Goal: Information Seeking & Learning: Learn about a topic

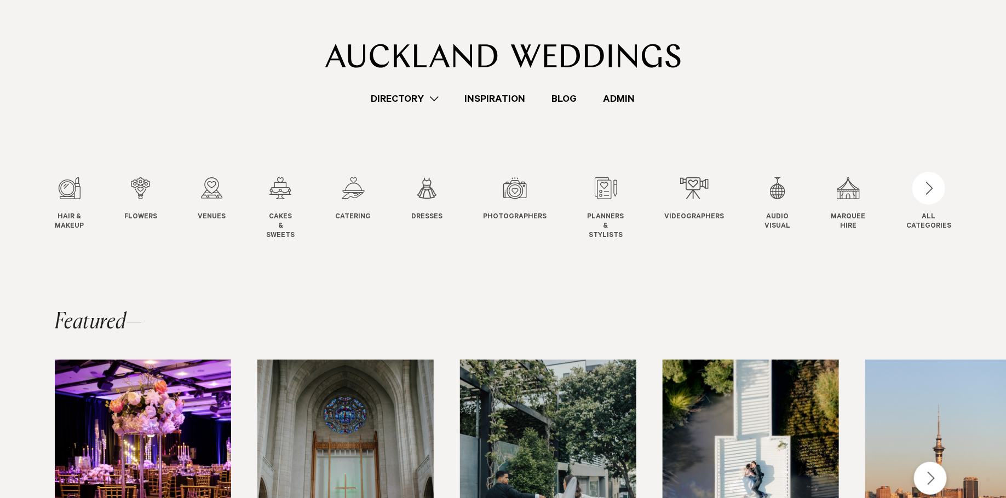
click at [615, 99] on link "Admin" at bounding box center [619, 98] width 58 height 15
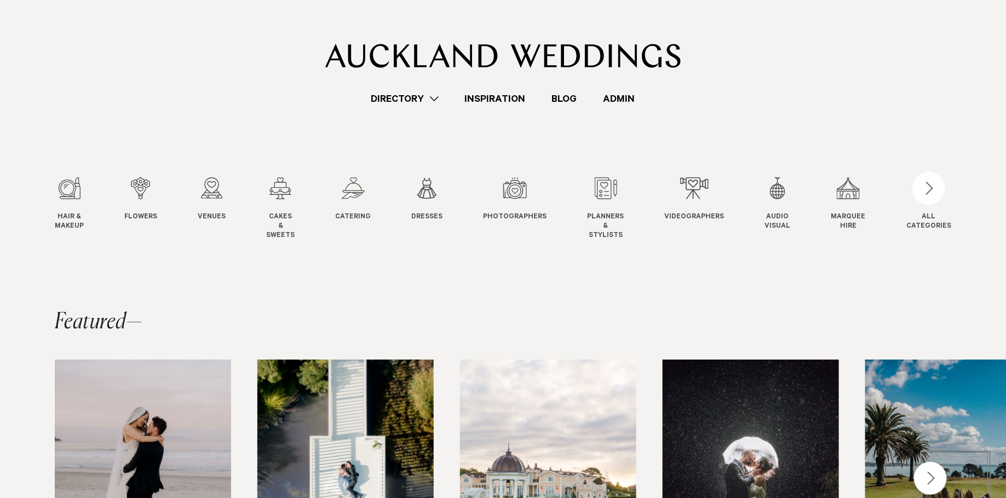
click at [390, 95] on link "Directory" at bounding box center [405, 98] width 94 height 15
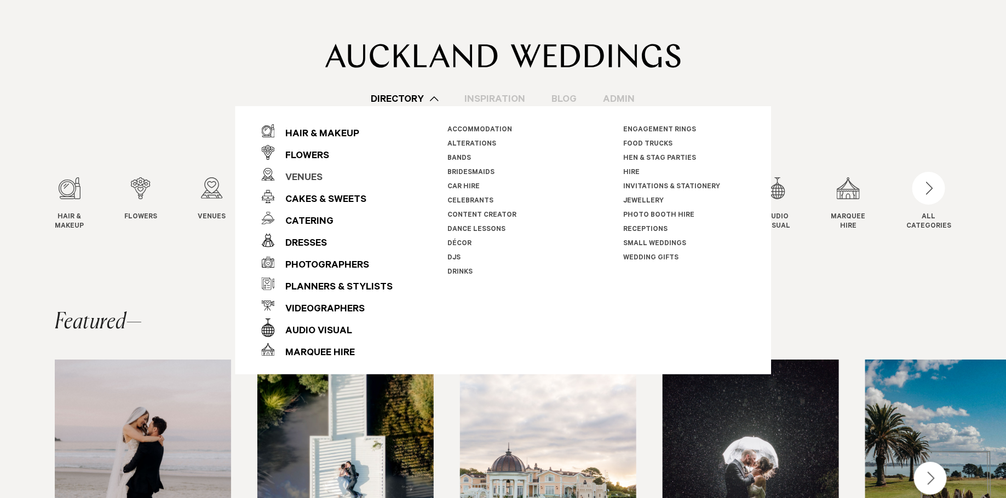
click at [310, 182] on div "Venues" at bounding box center [298, 178] width 48 height 22
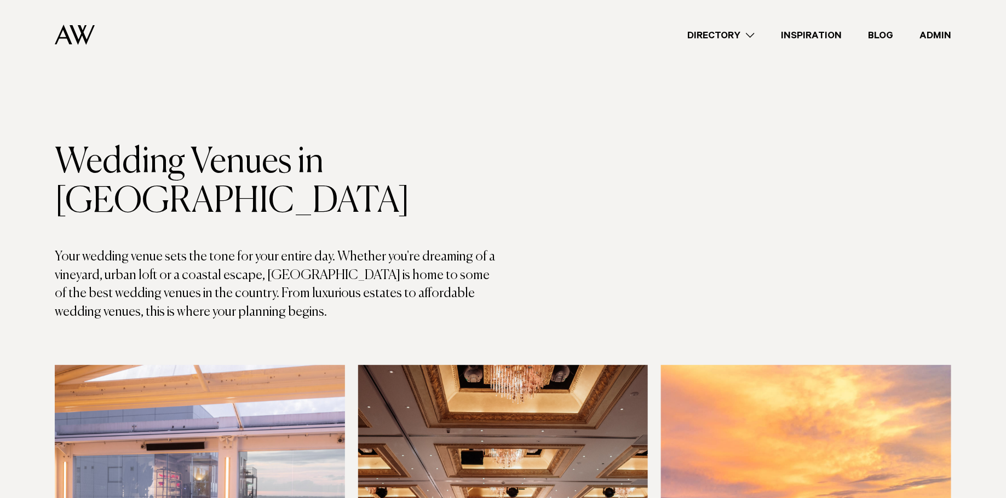
click at [723, 32] on link "Directory" at bounding box center [721, 35] width 94 height 15
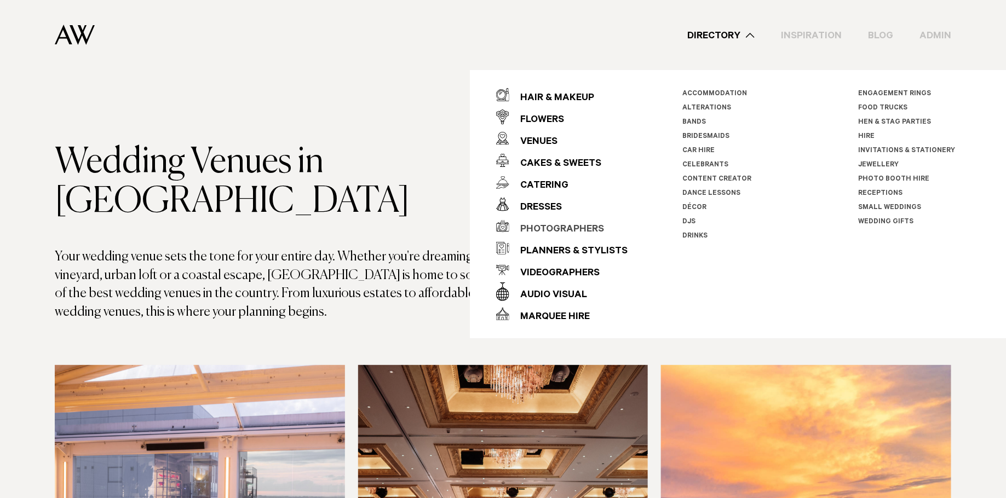
click at [561, 232] on div "Photographers" at bounding box center [556, 230] width 95 height 22
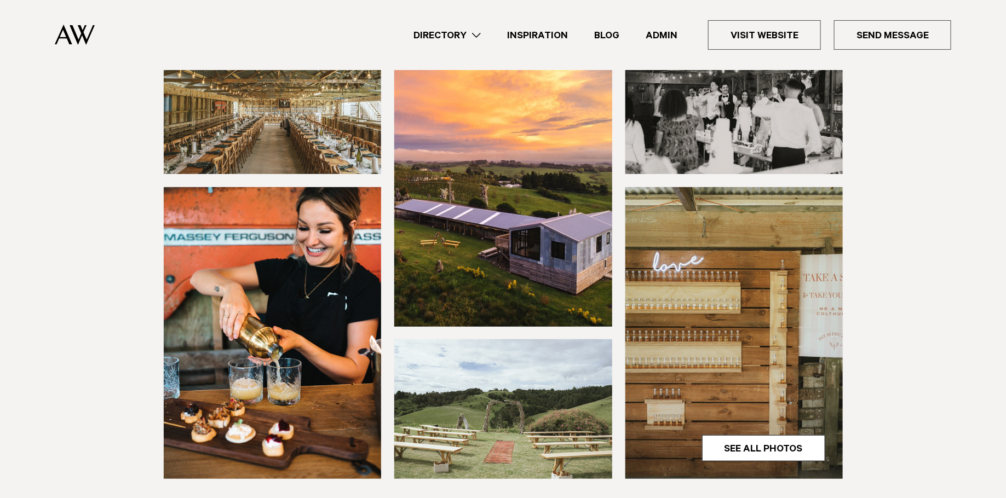
scroll to position [402, 0]
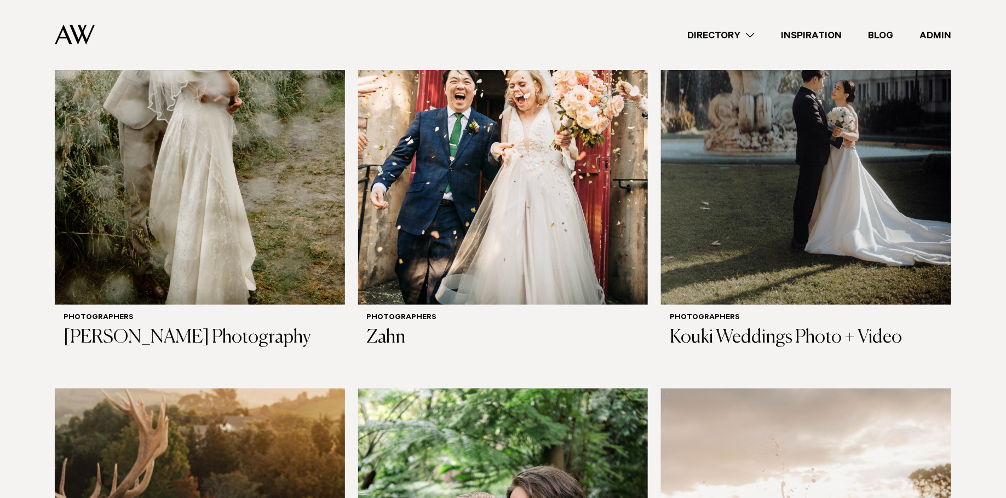
scroll to position [460, 0]
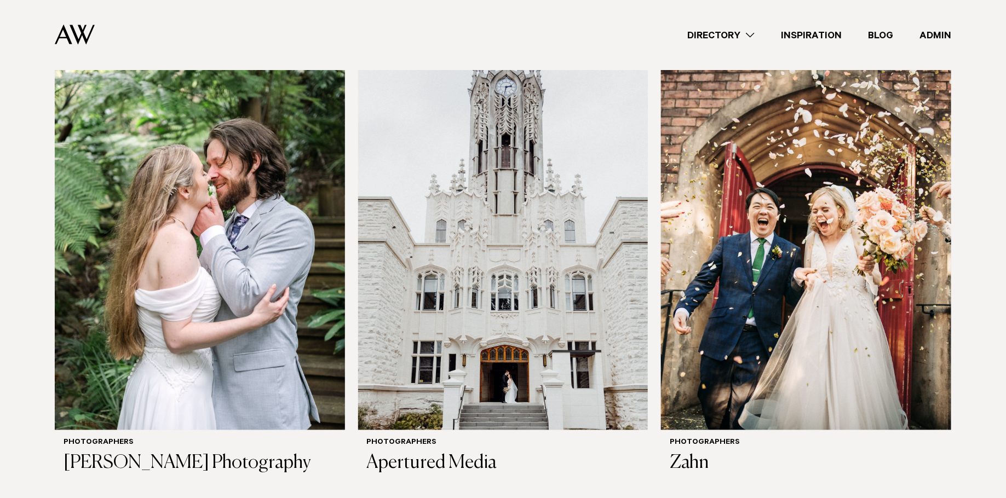
scroll to position [1033, 0]
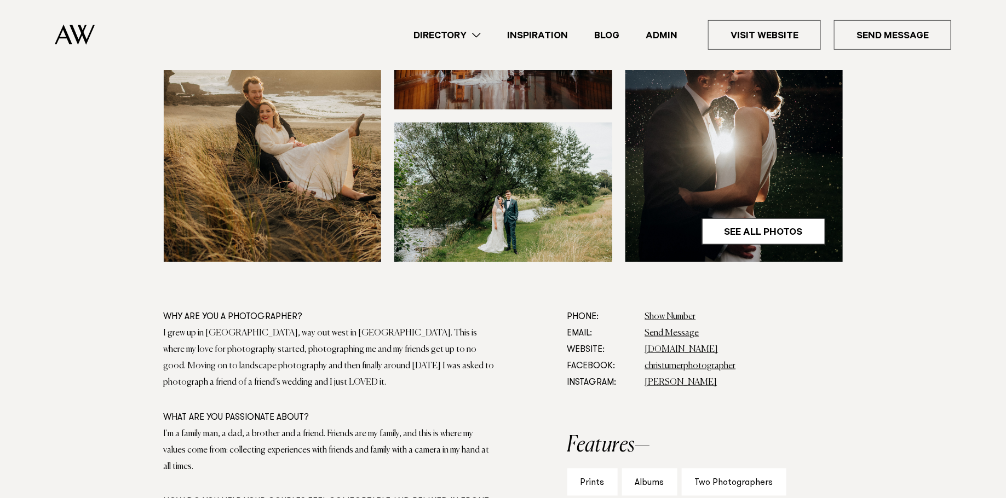
scroll to position [419, 0]
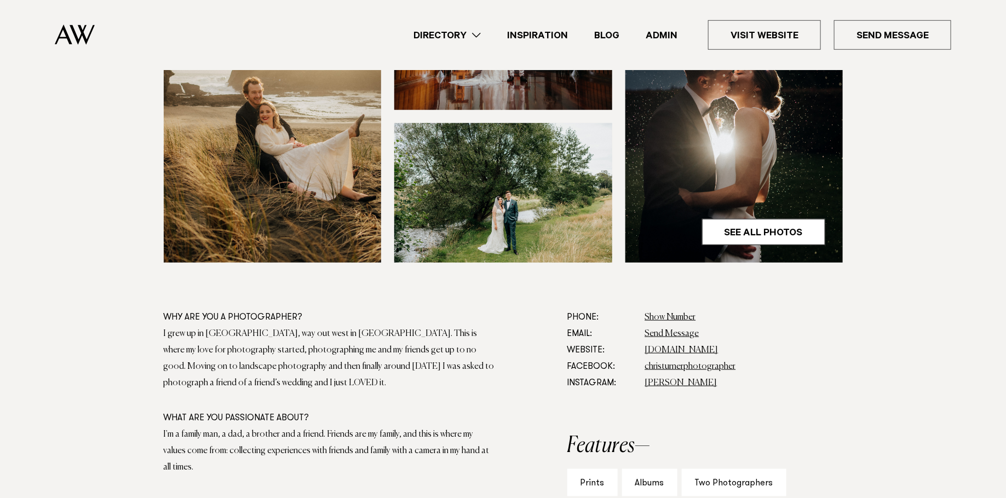
click at [450, 30] on link "Directory" at bounding box center [447, 35] width 94 height 15
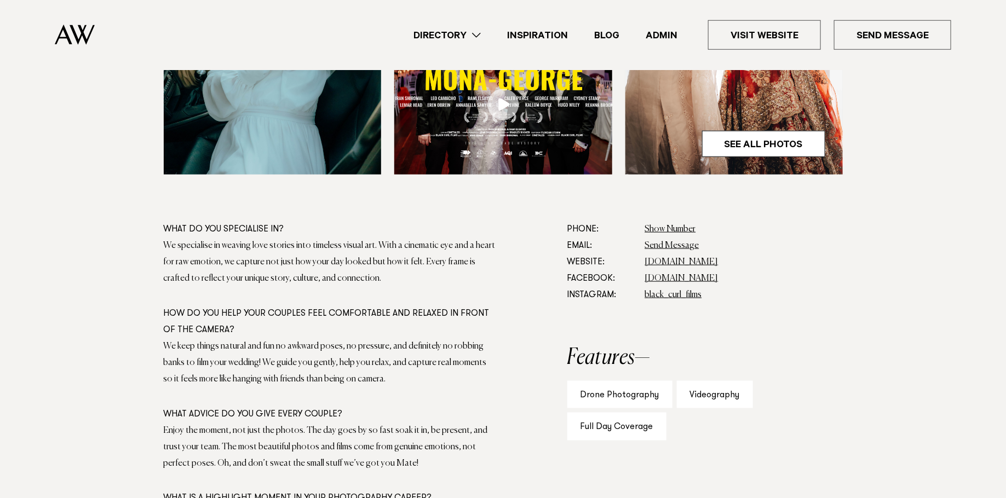
scroll to position [505, 0]
